Goal: Find specific page/section: Find specific page/section

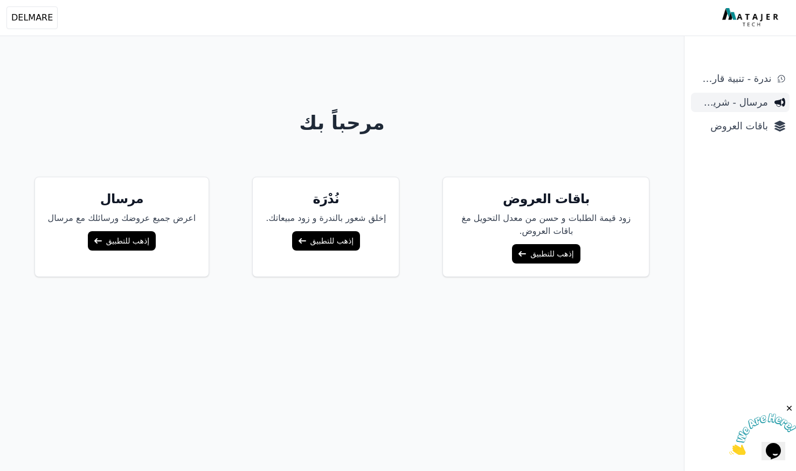
click at [752, 100] on span "مرسال - شريط دعاية" at bounding box center [731, 102] width 73 height 15
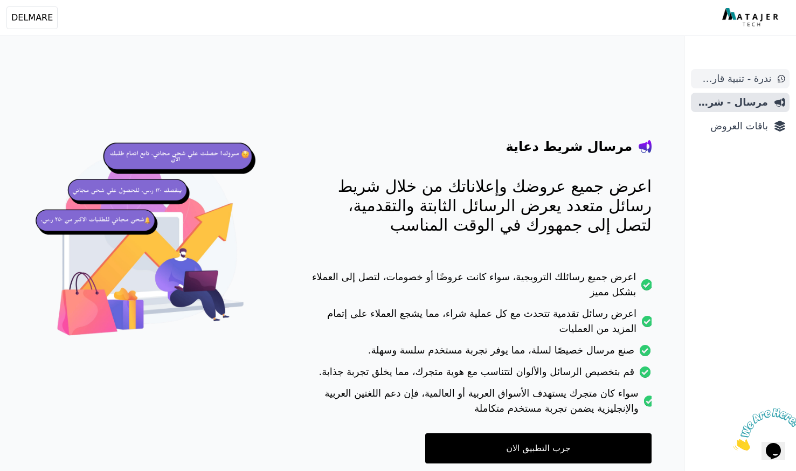
click at [736, 80] on span "ندرة - تنبية قارب علي النفاذ" at bounding box center [733, 78] width 76 height 15
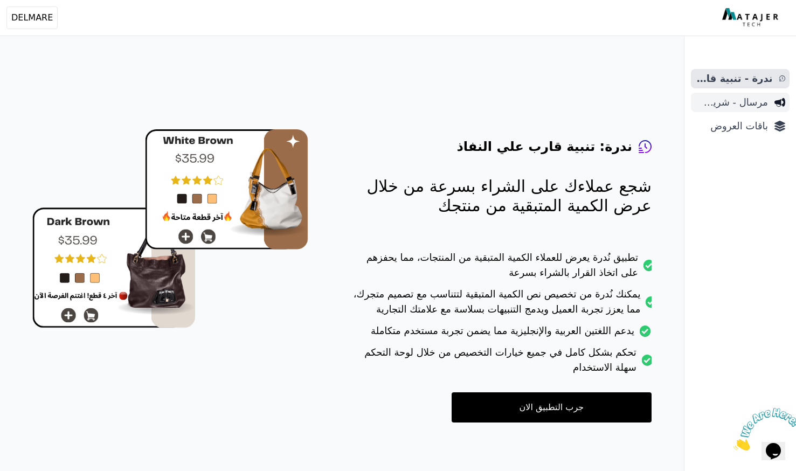
click at [747, 107] on span "مرسال - شريط دعاية" at bounding box center [731, 102] width 73 height 15
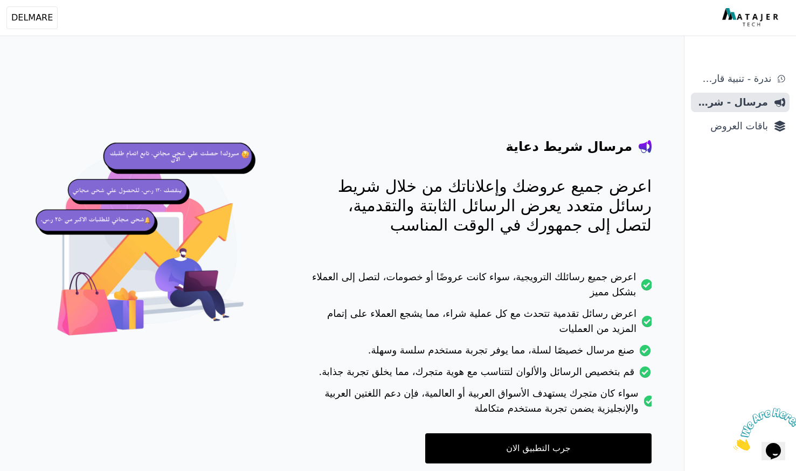
scroll to position [44, 0]
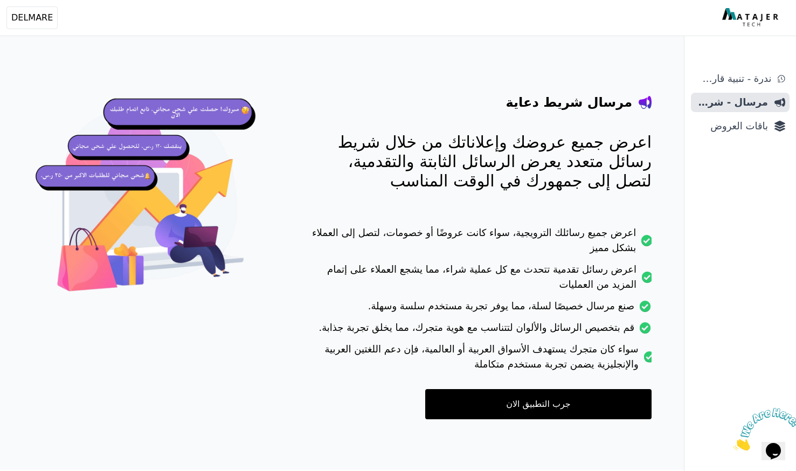
click at [733, 136] on div "ندرة - تنبية قارب علي النفاذ مرسال - شريط دعاية باقات العروض" at bounding box center [741, 270] width 112 height 402
click at [737, 127] on span "باقات العروض" at bounding box center [731, 126] width 73 height 15
